Goal: Task Accomplishment & Management: Manage account settings

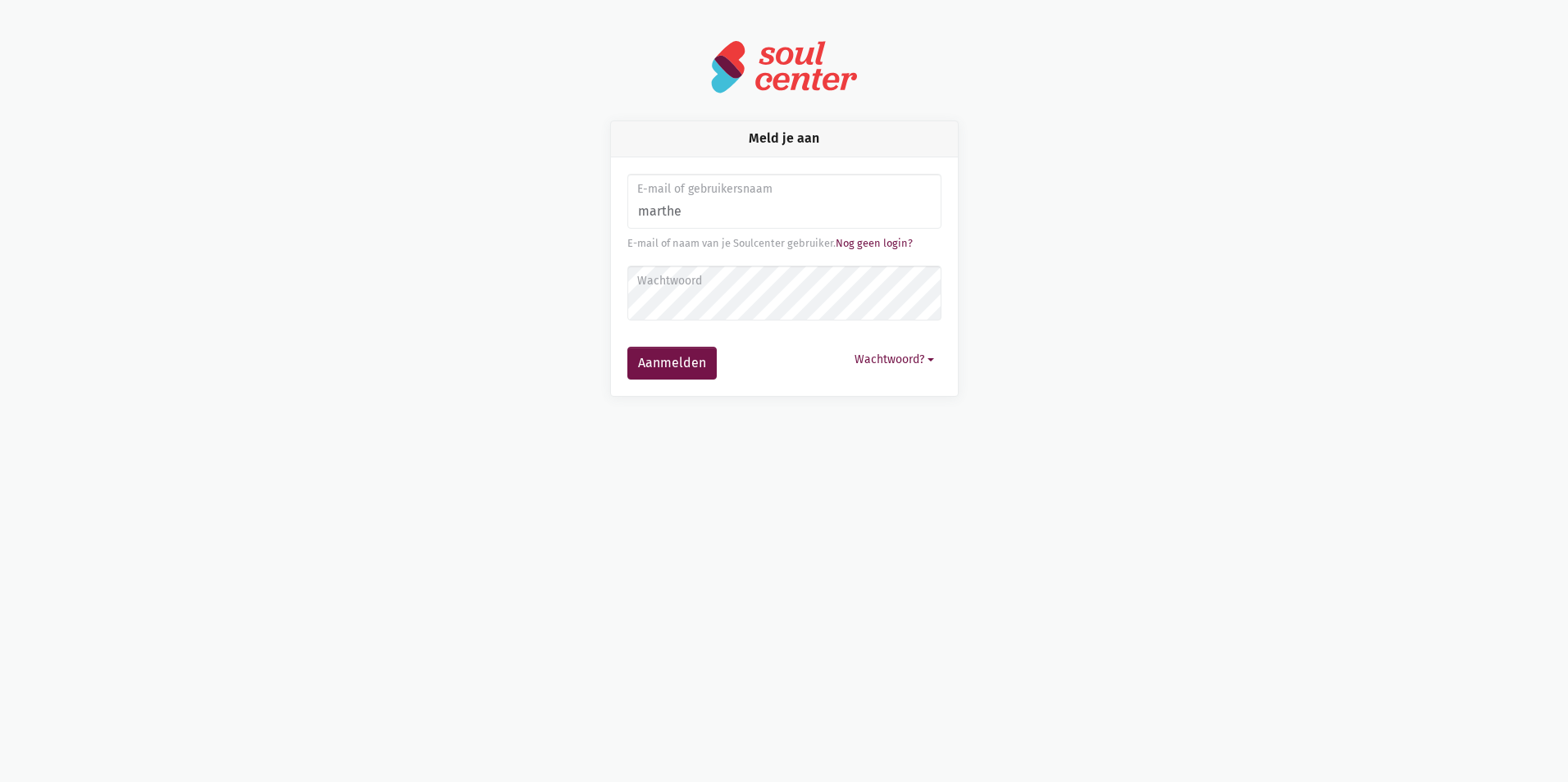
type input "[EMAIL_ADDRESS][DOMAIN_NAME]"
click at [627, 347] on button "Aanmelden" at bounding box center [671, 363] width 89 height 33
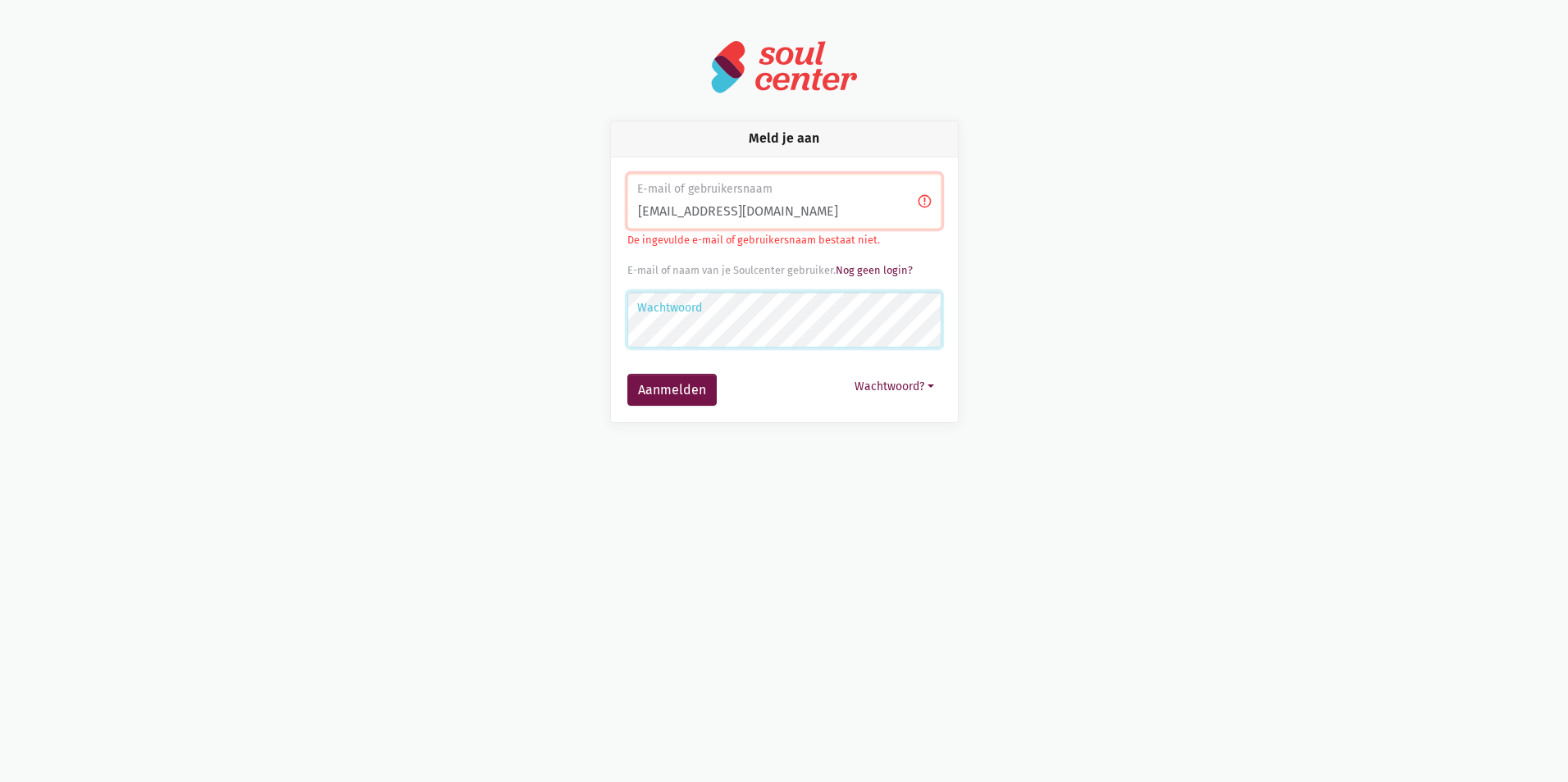
click at [627, 374] on button "Aanmelden" at bounding box center [671, 390] width 89 height 33
drag, startPoint x: 716, startPoint y: 203, endPoint x: 626, endPoint y: 219, distance: 91.4
click at [626, 219] on div "E-mail of gebruikersnaam marthe.dheye@hotmail.com De ingevulde e-mail of gebrui…" at bounding box center [784, 290] width 347 height 265
type input "[EMAIL_ADDRESS][DOMAIN_NAME]"
click at [754, 308] on label "Wachtwoord" at bounding box center [783, 308] width 293 height 18
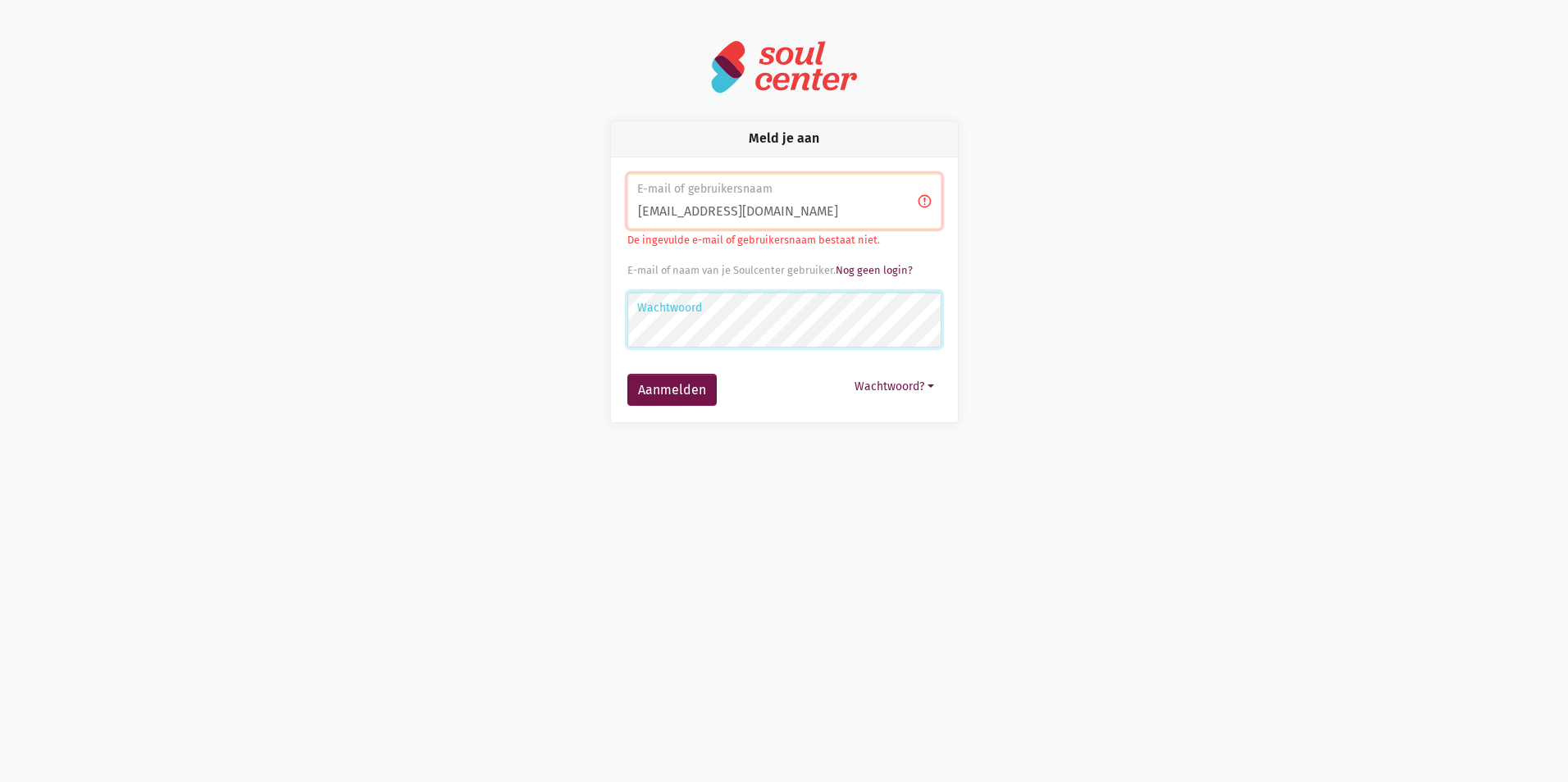
click at [627, 374] on button "Aanmelden" at bounding box center [671, 390] width 89 height 33
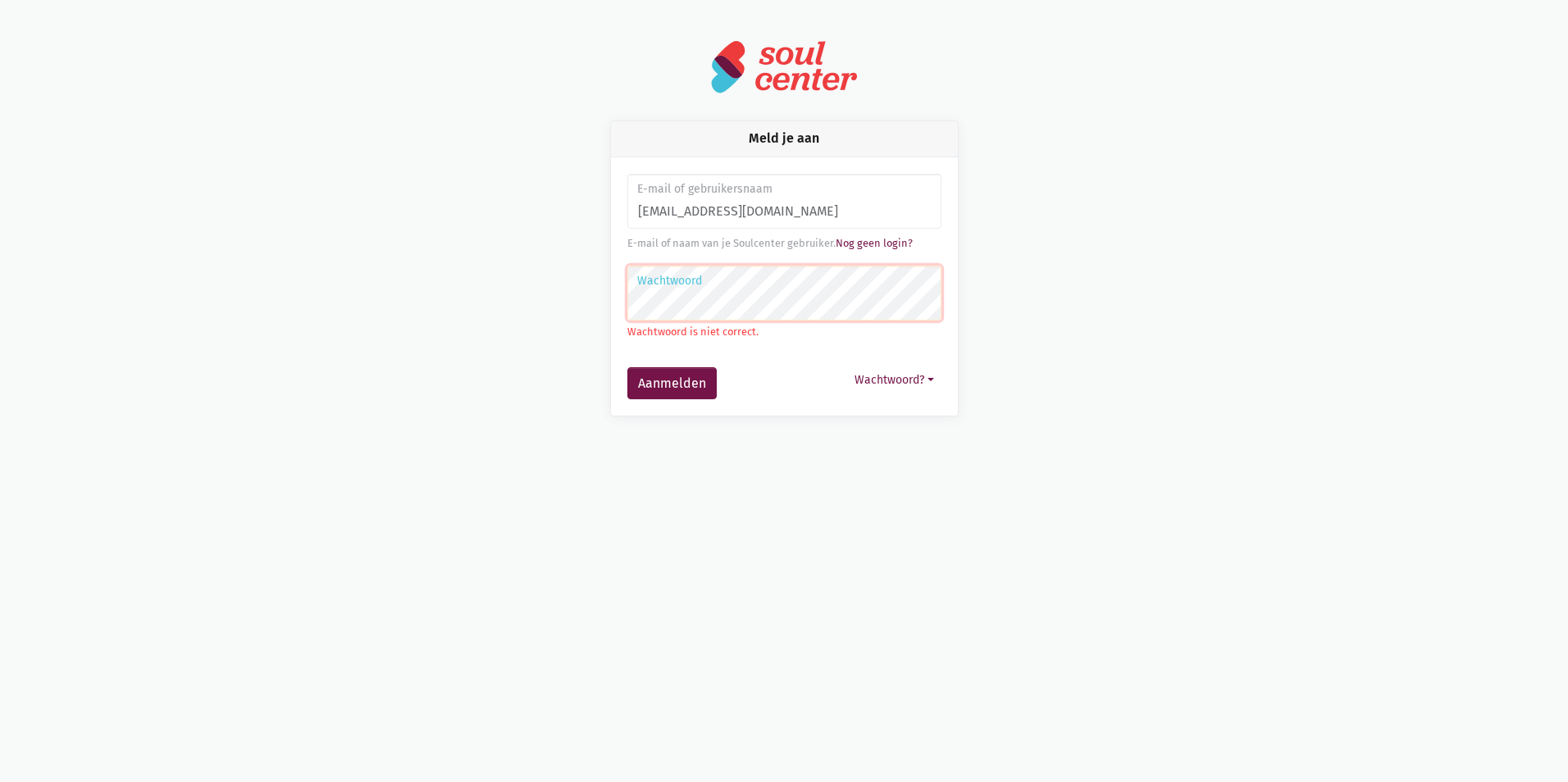
click at [627, 368] on button "Aanmelden" at bounding box center [671, 383] width 89 height 33
